Goal: Check status

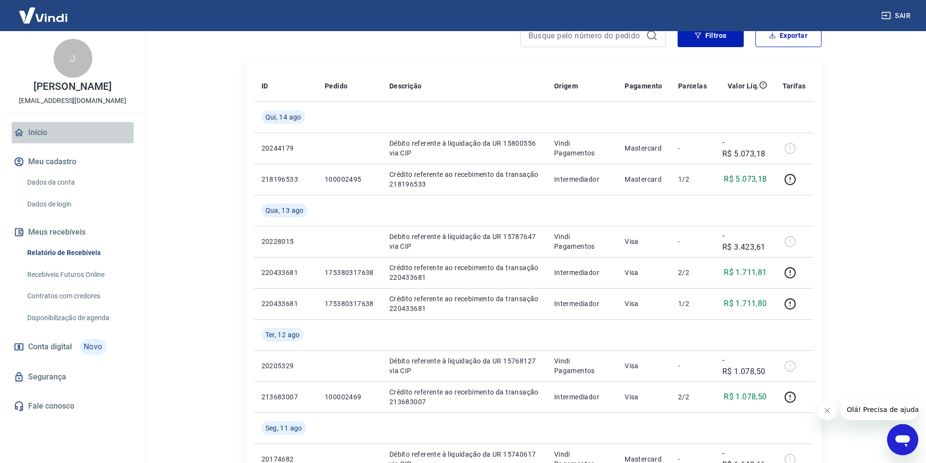
click at [32, 139] on link "Início" at bounding box center [73, 132] width 122 height 21
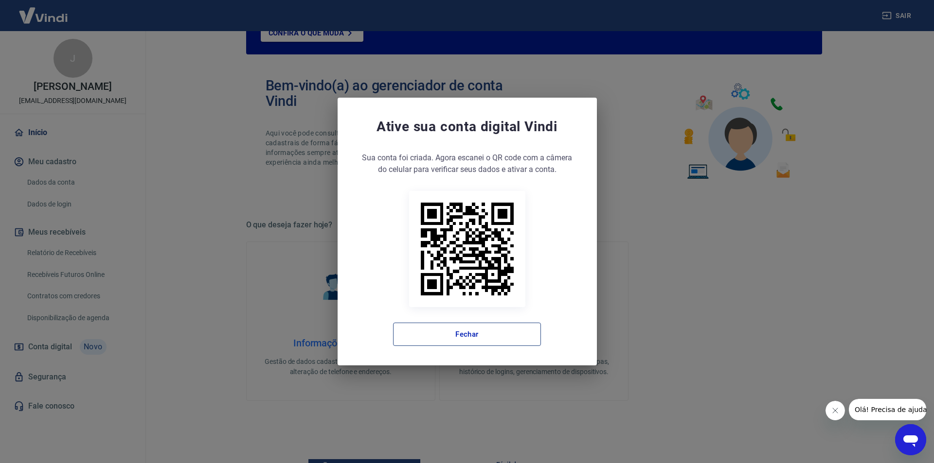
click at [440, 336] on button "Fechar" at bounding box center [467, 334] width 148 height 23
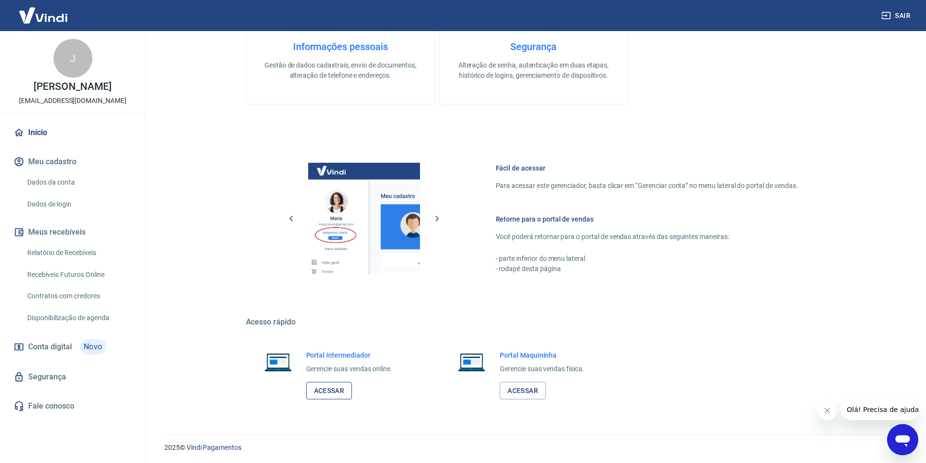
scroll to position [395, 0]
click at [334, 383] on link "Acessar" at bounding box center [329, 390] width 46 height 18
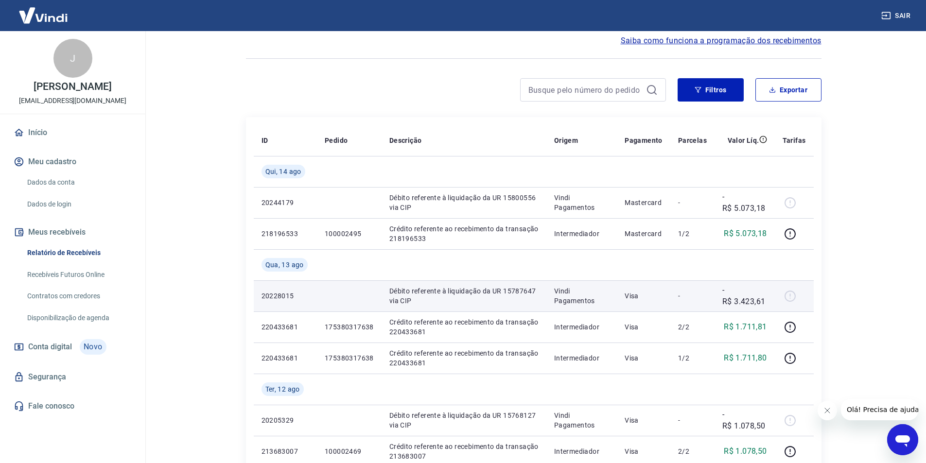
scroll to position [97, 0]
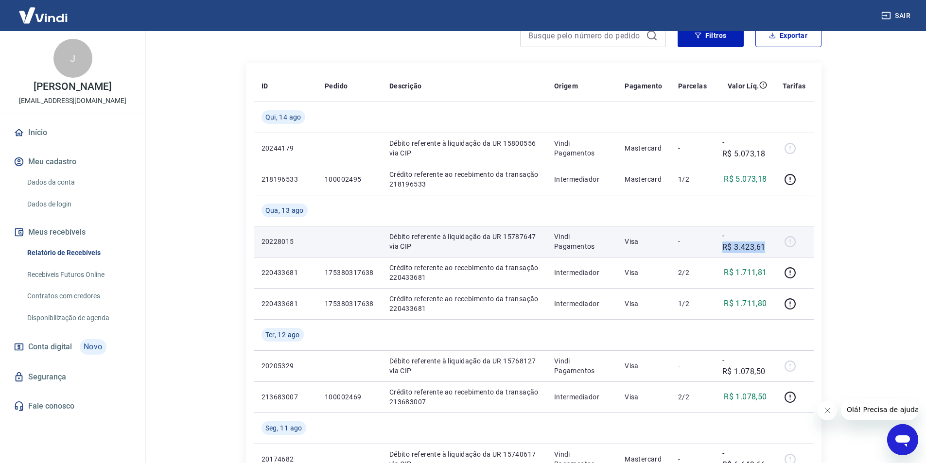
drag, startPoint x: 766, startPoint y: 249, endPoint x: 724, endPoint y: 250, distance: 42.3
click at [724, 250] on td "-R$ 3.423,61" at bounding box center [745, 241] width 60 height 31
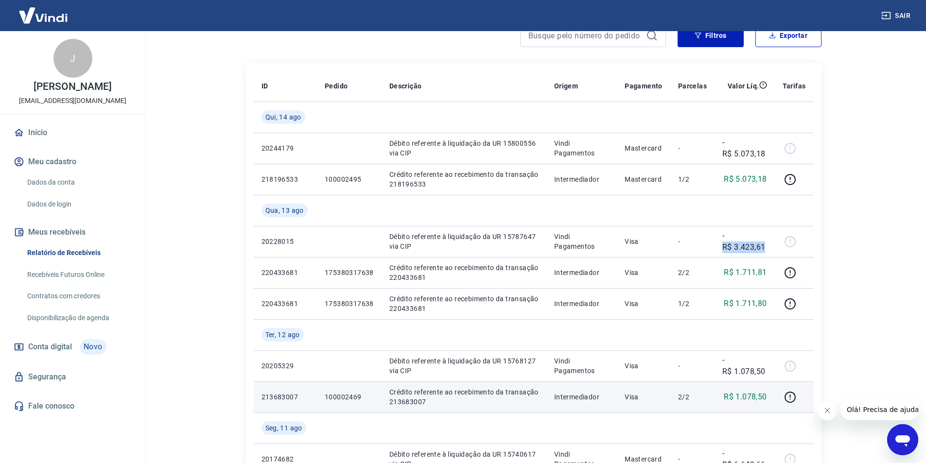
copy p "R$ 3.423,61"
